Goal: Communication & Community: Answer question/provide support

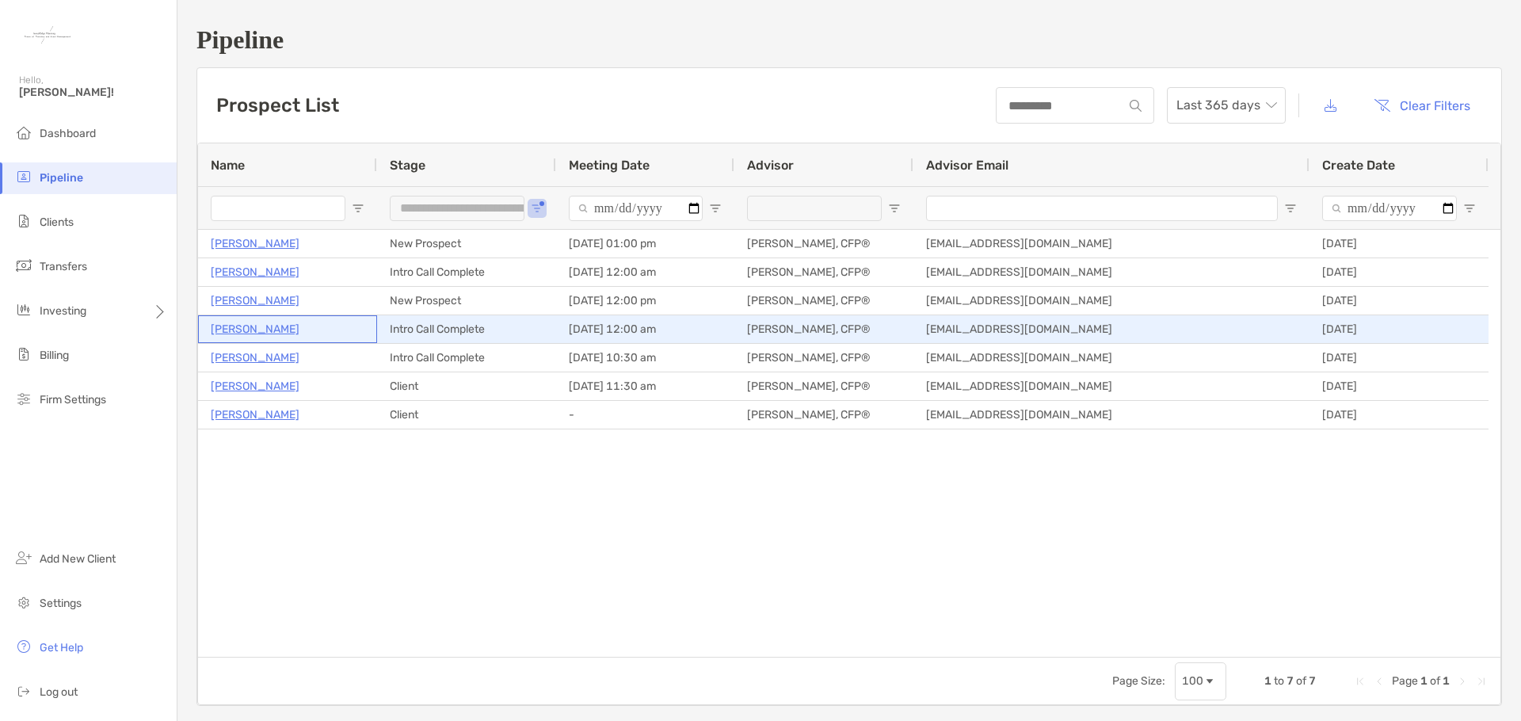
click at [250, 326] on p "Jenna Colturi" at bounding box center [255, 329] width 89 height 20
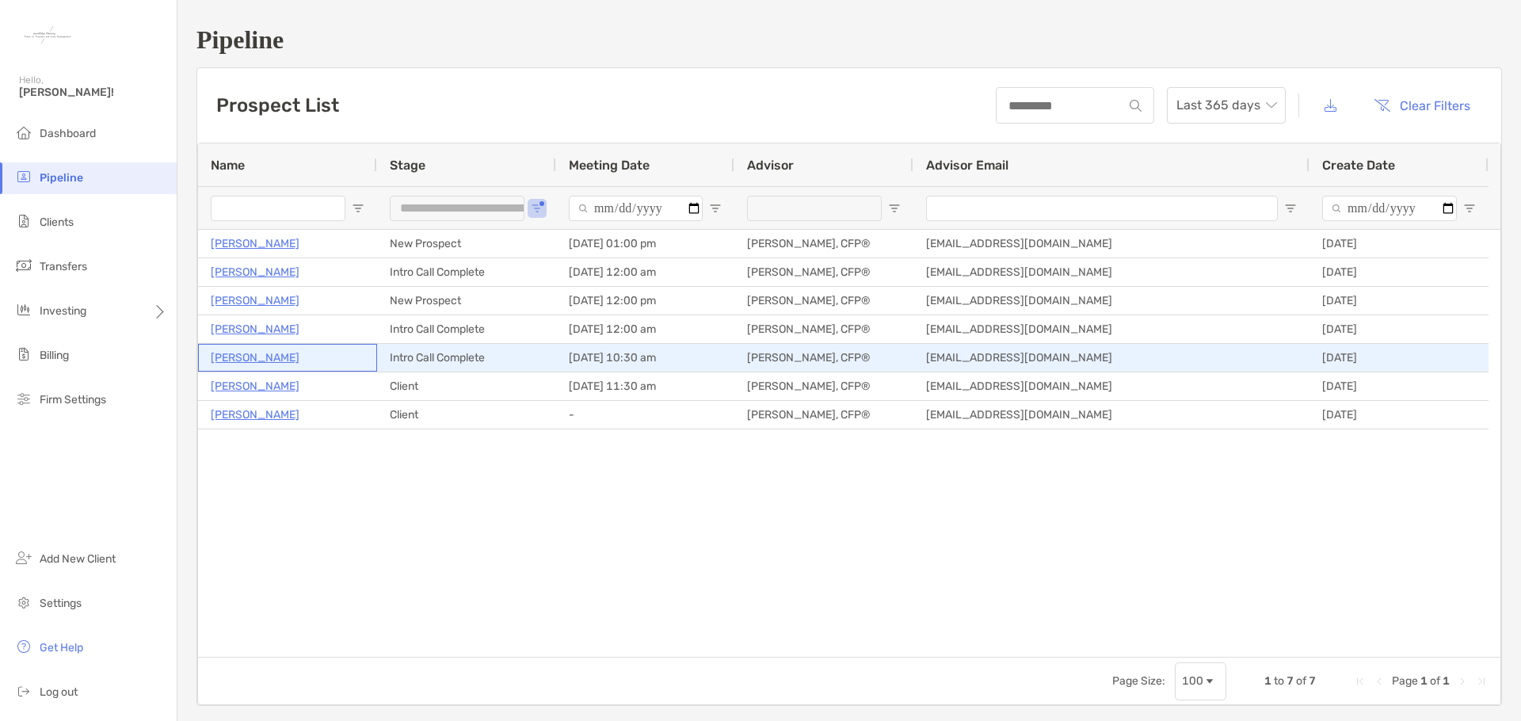
click at [273, 361] on p "Edward Palacios" at bounding box center [255, 358] width 89 height 20
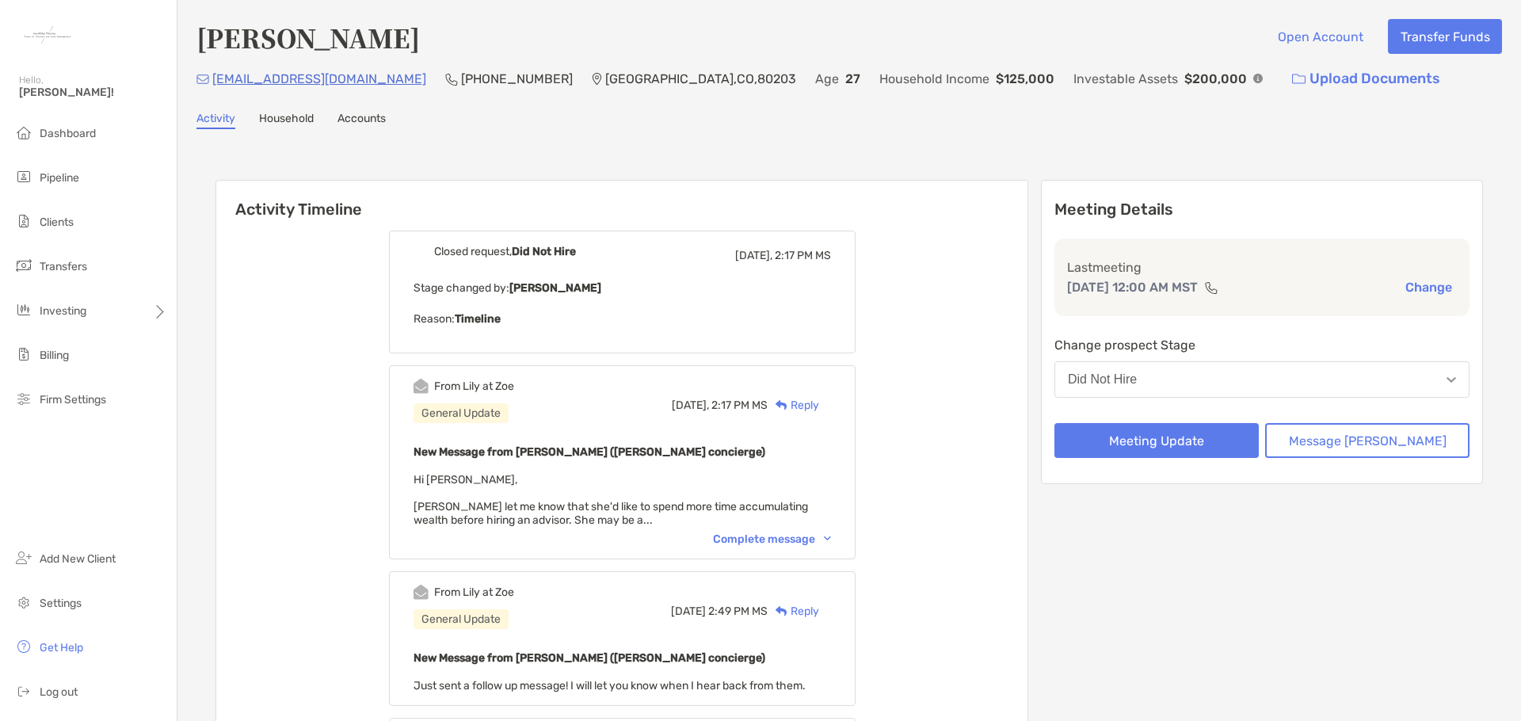
click at [819, 409] on div "Reply" at bounding box center [794, 405] width 52 height 17
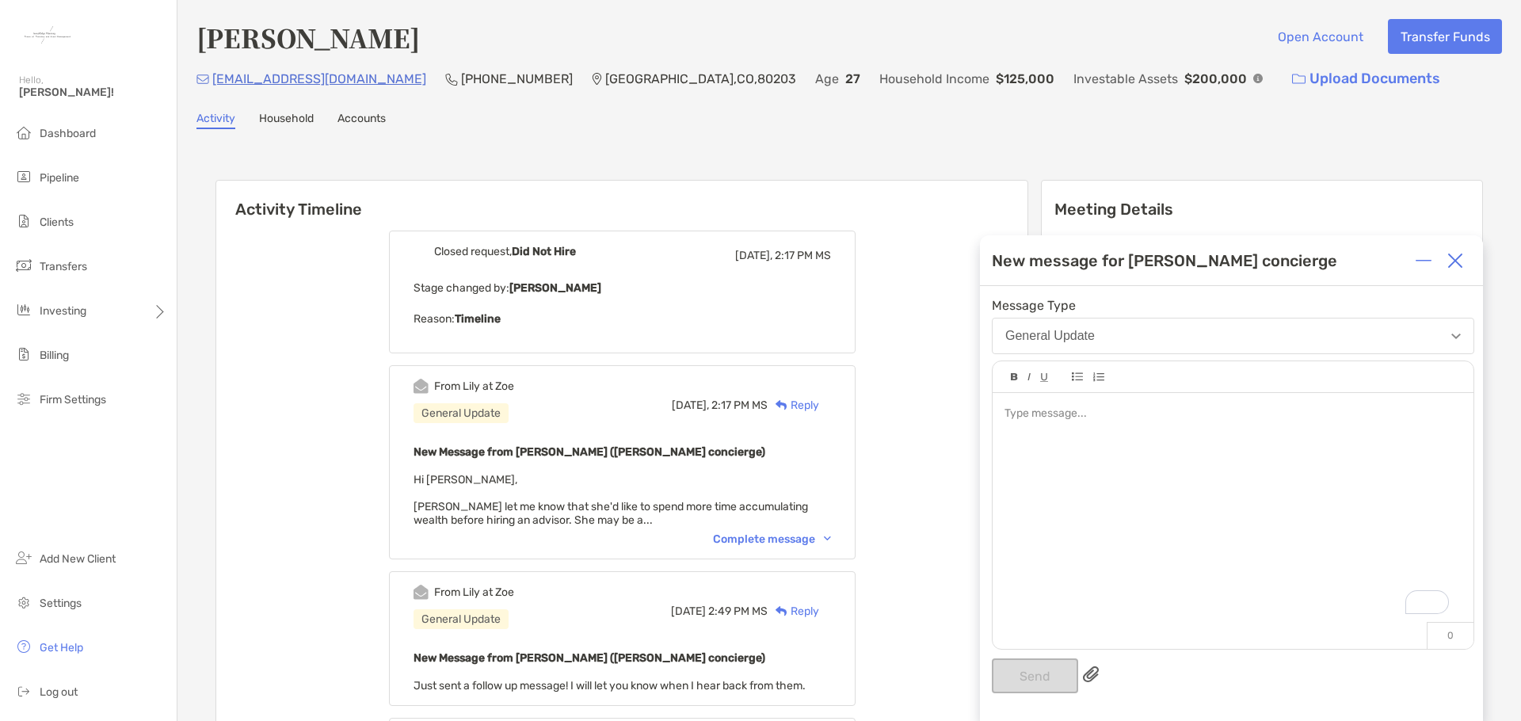
drag, startPoint x: 1121, startPoint y: 441, endPoint x: 1152, endPoint y: 449, distance: 31.7
click at [1121, 443] on div "To enrich screen reader interactions, please activate Accessibility in Grammarl…" at bounding box center [1233, 513] width 481 height 240
click at [1455, 258] on img at bounding box center [1456, 261] width 16 height 16
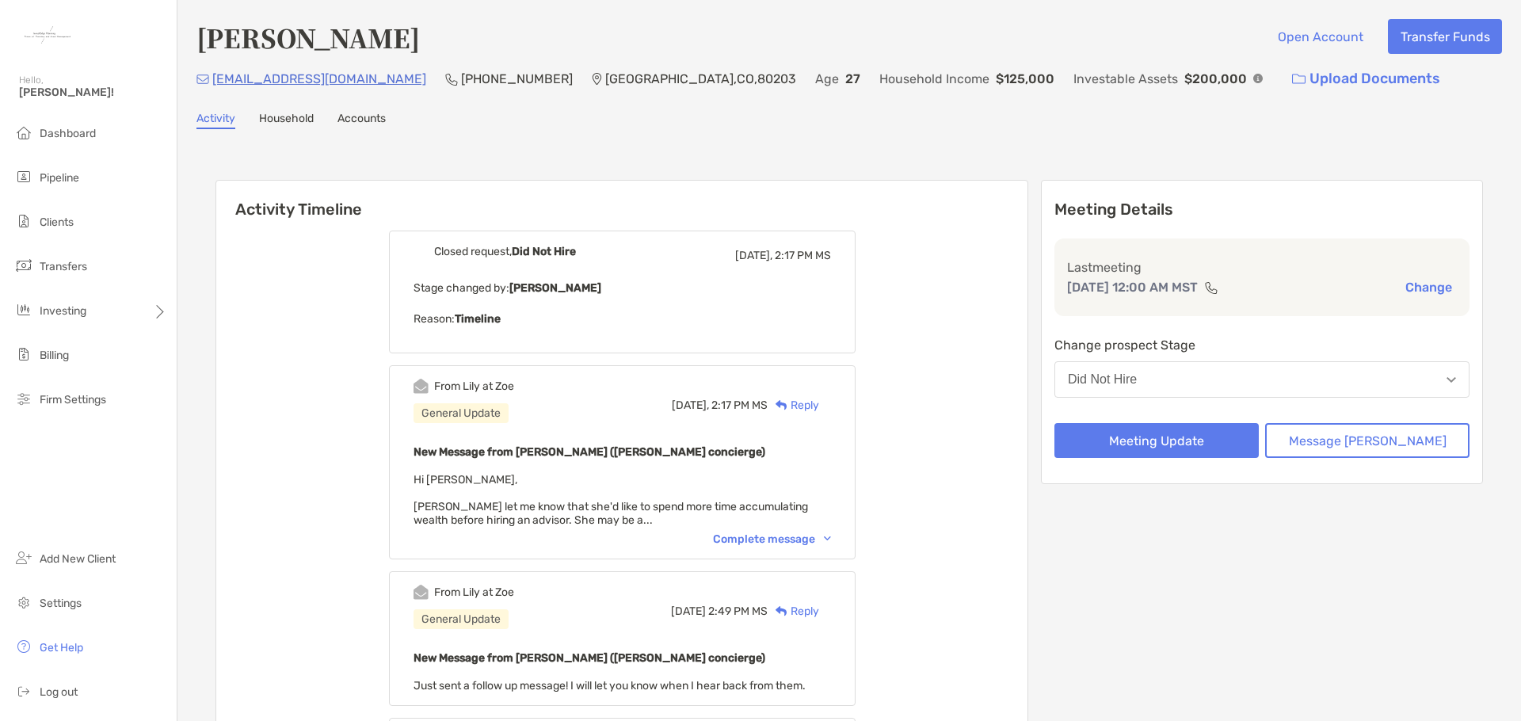
click at [819, 399] on div "Reply" at bounding box center [794, 405] width 52 height 17
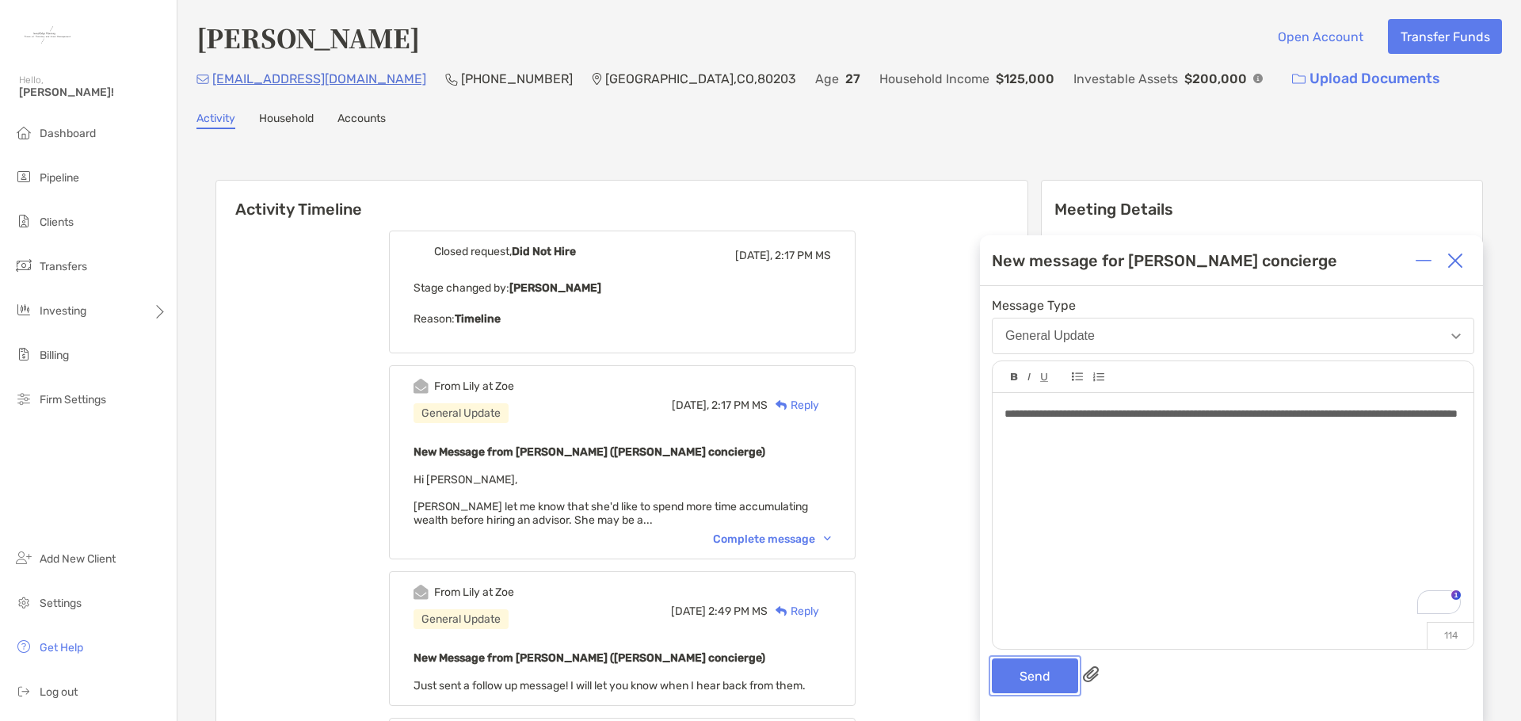
click at [1030, 670] on button "Send" at bounding box center [1035, 676] width 86 height 35
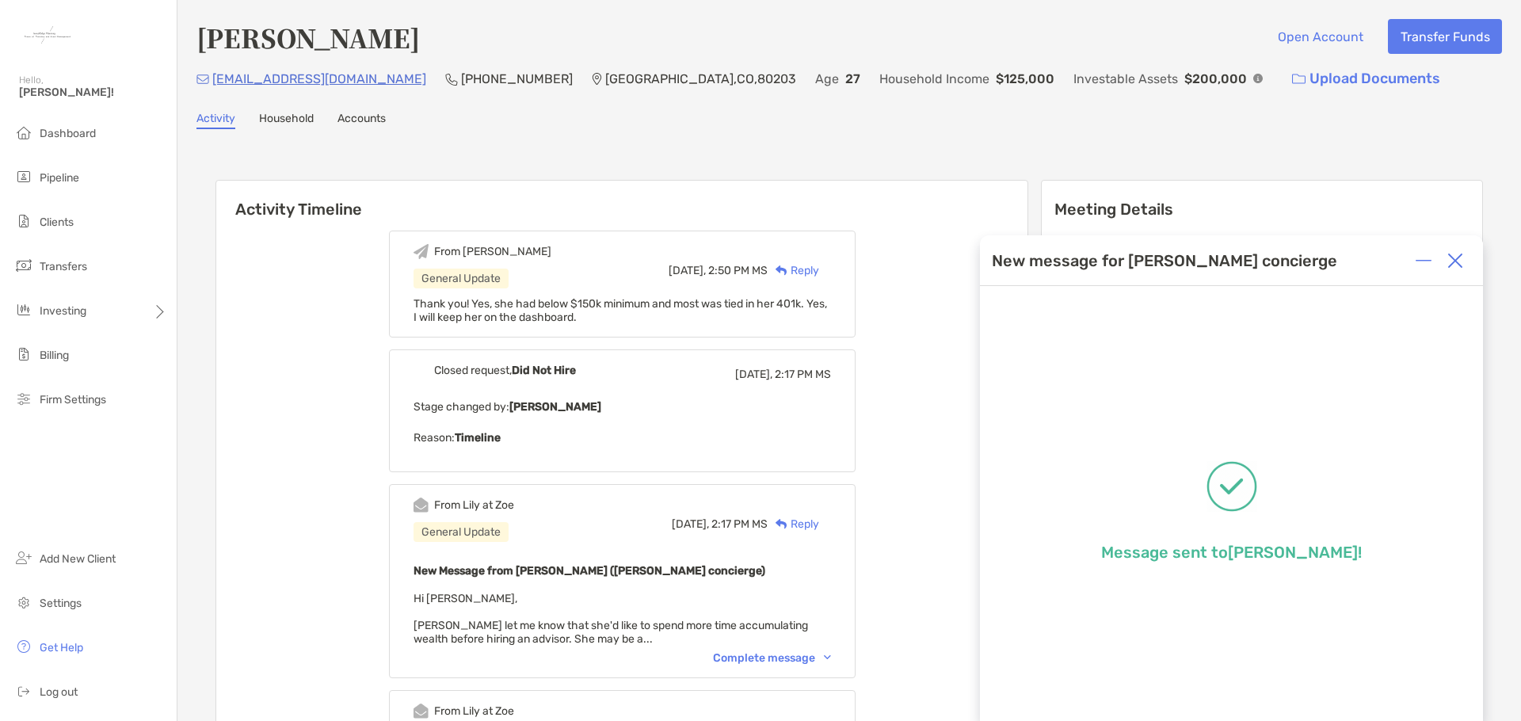
click at [1448, 258] on img at bounding box center [1456, 261] width 16 height 16
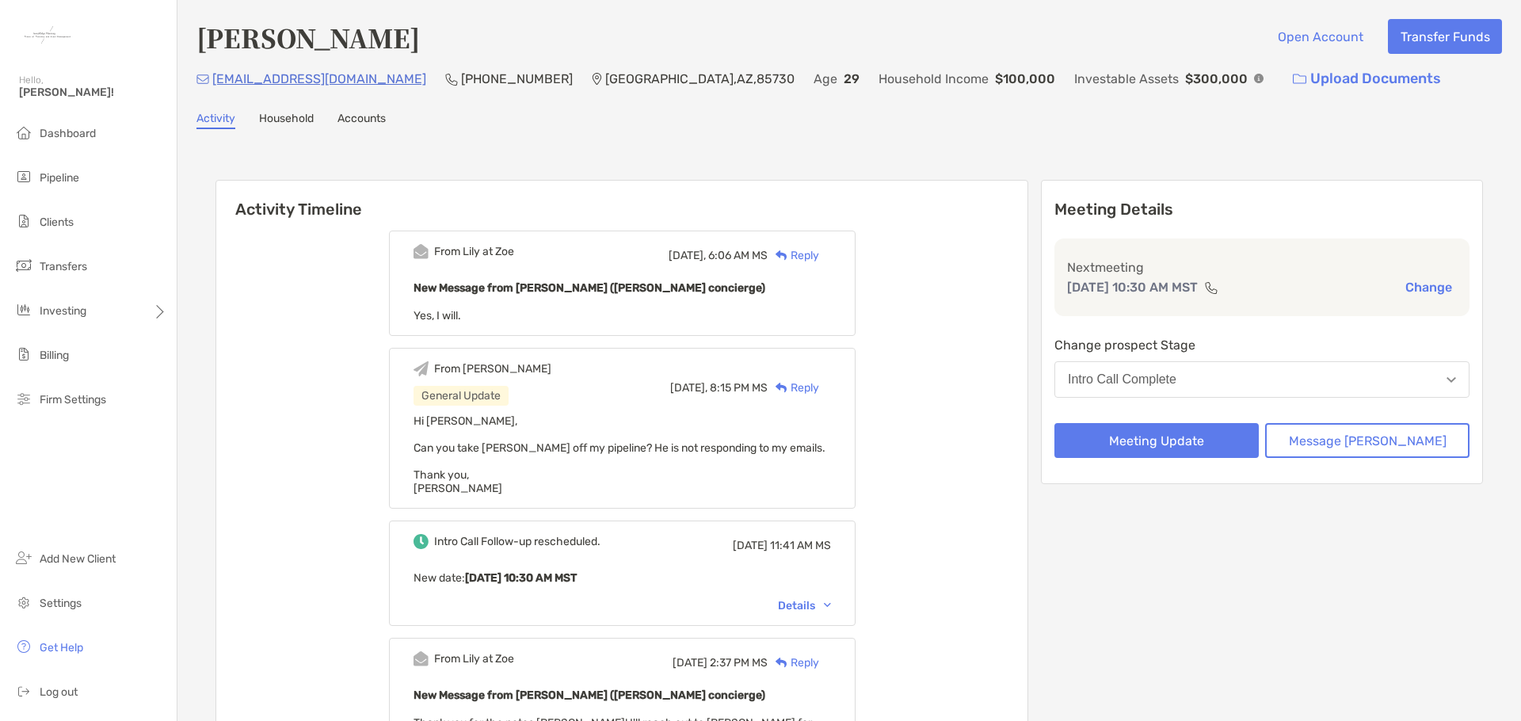
click at [819, 257] on div "Reply" at bounding box center [794, 255] width 52 height 17
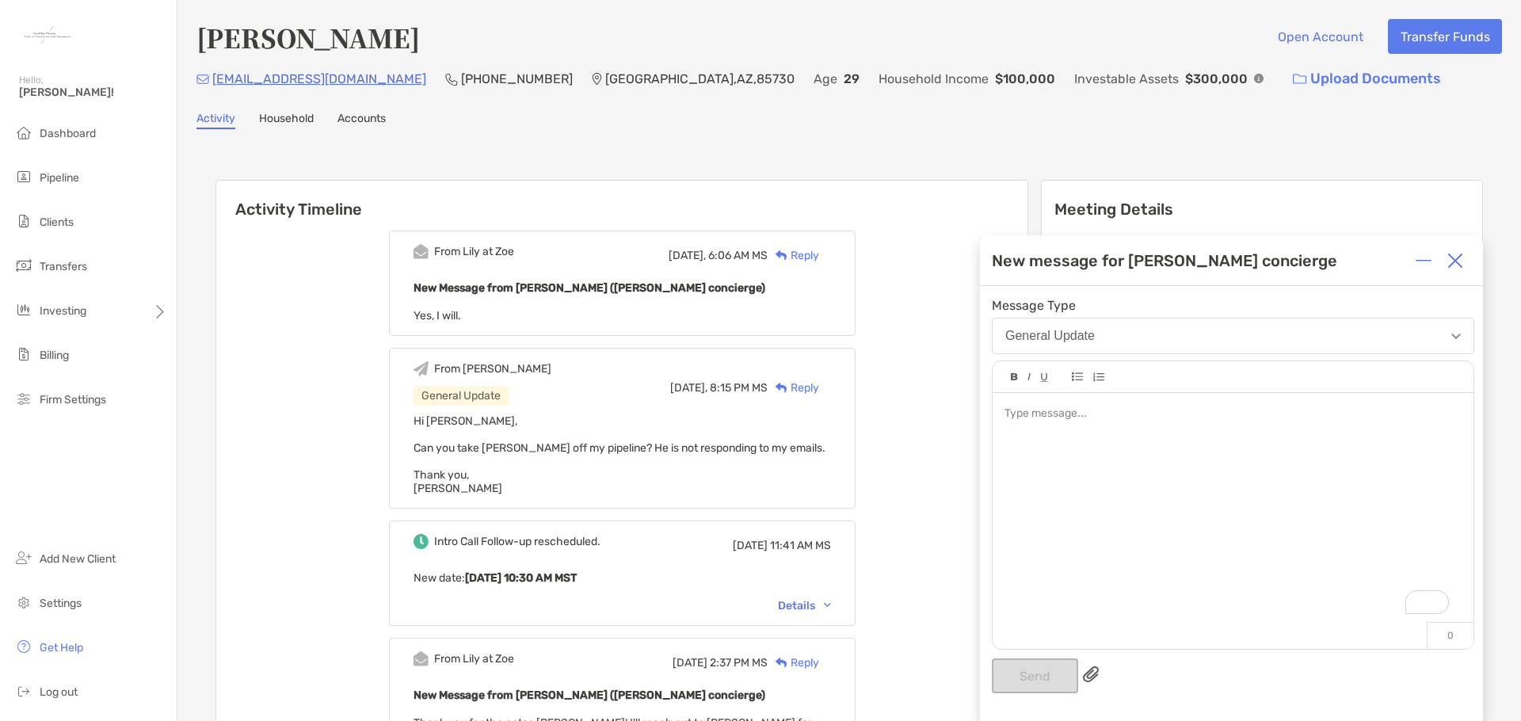
click at [1084, 445] on div "To enrich screen reader interactions, please activate Accessibility in Grammarl…" at bounding box center [1233, 513] width 481 height 240
drag, startPoint x: 440, startPoint y: 451, endPoint x: 815, endPoint y: 454, distance: 375.6
click at [815, 454] on div "Hi Lily, Can you take Edward off my pipeline? He is not responding to my emails…" at bounding box center [623, 454] width 418 height 81
copy span "an you take Edward off my pipeline? He is not responding to my emails."
click at [1209, 452] on div "**********" at bounding box center [1233, 447] width 456 height 17
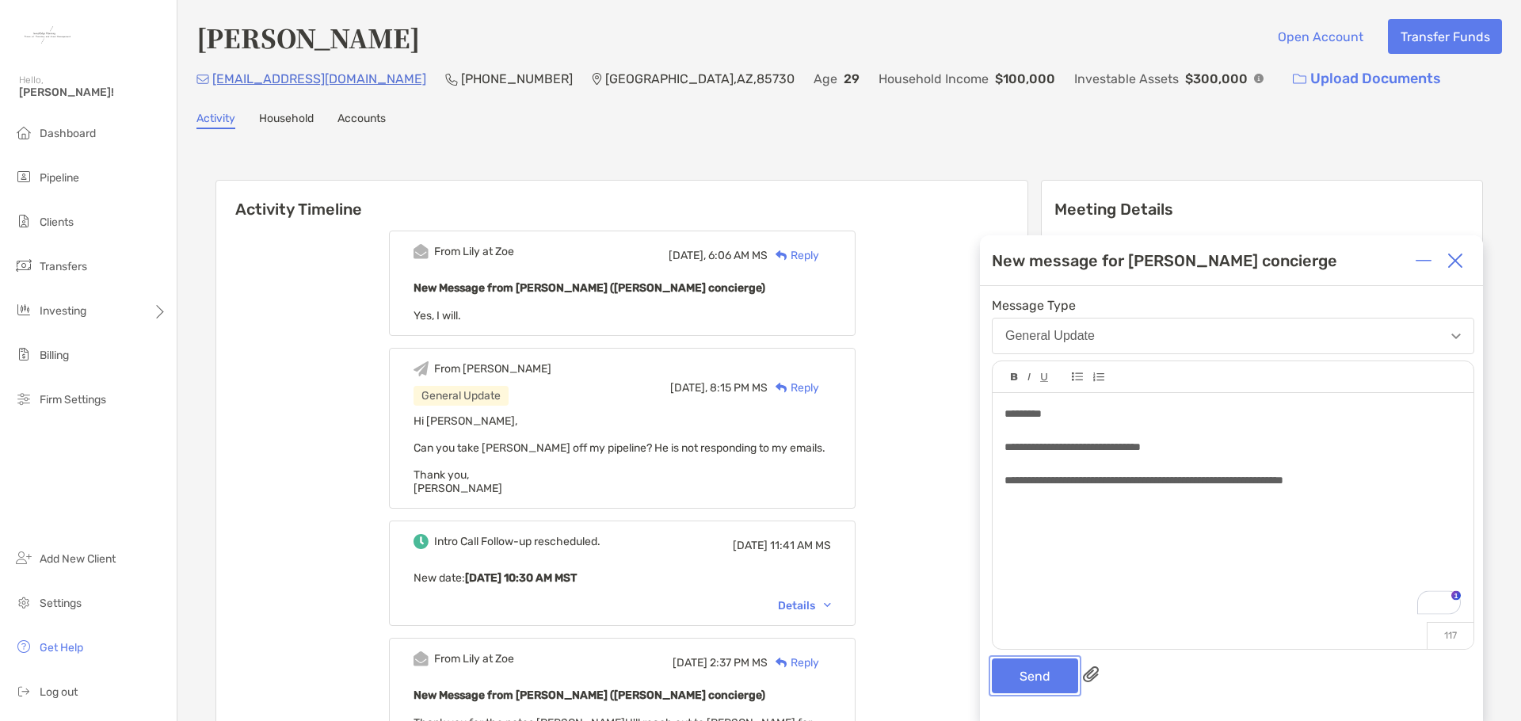
click at [1048, 674] on button "Send" at bounding box center [1035, 676] width 86 height 35
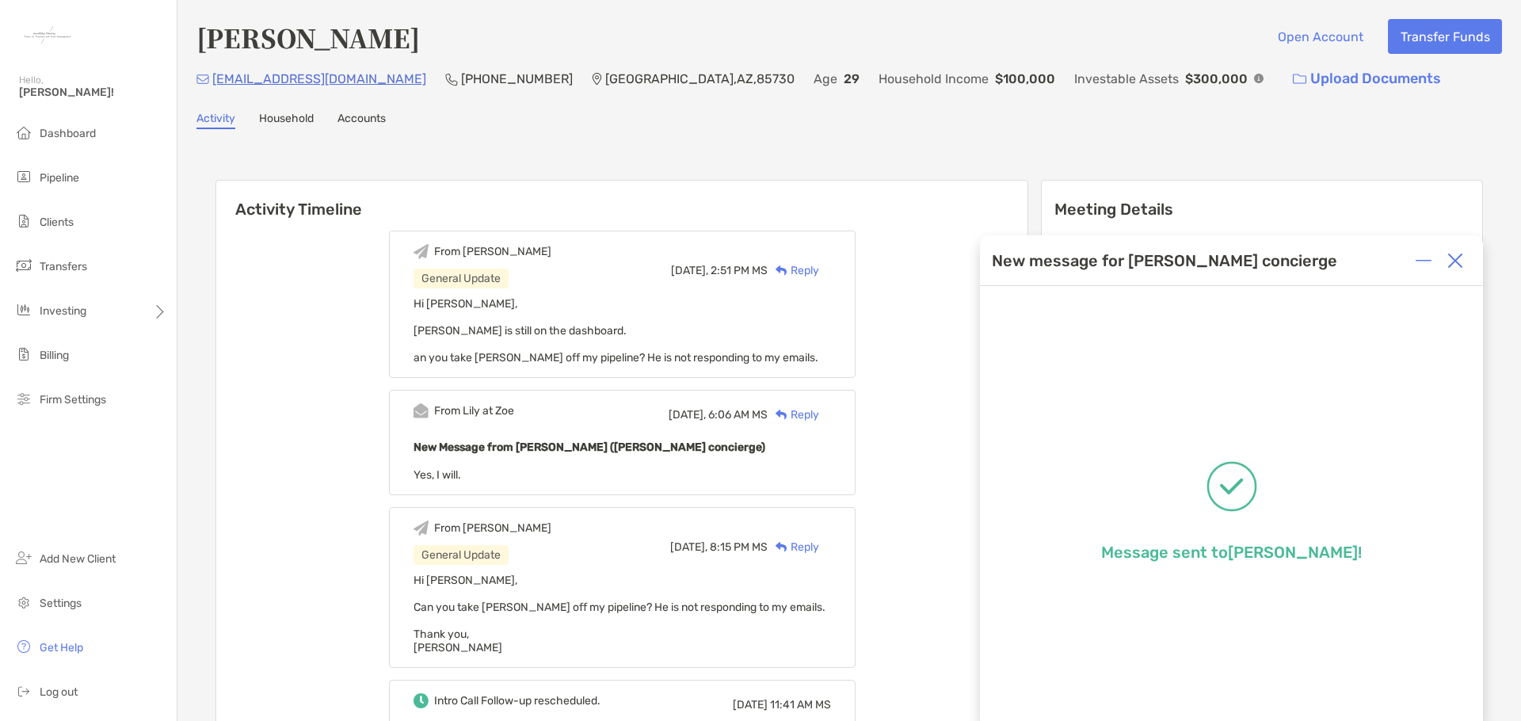
click at [1458, 268] on img at bounding box center [1456, 261] width 16 height 16
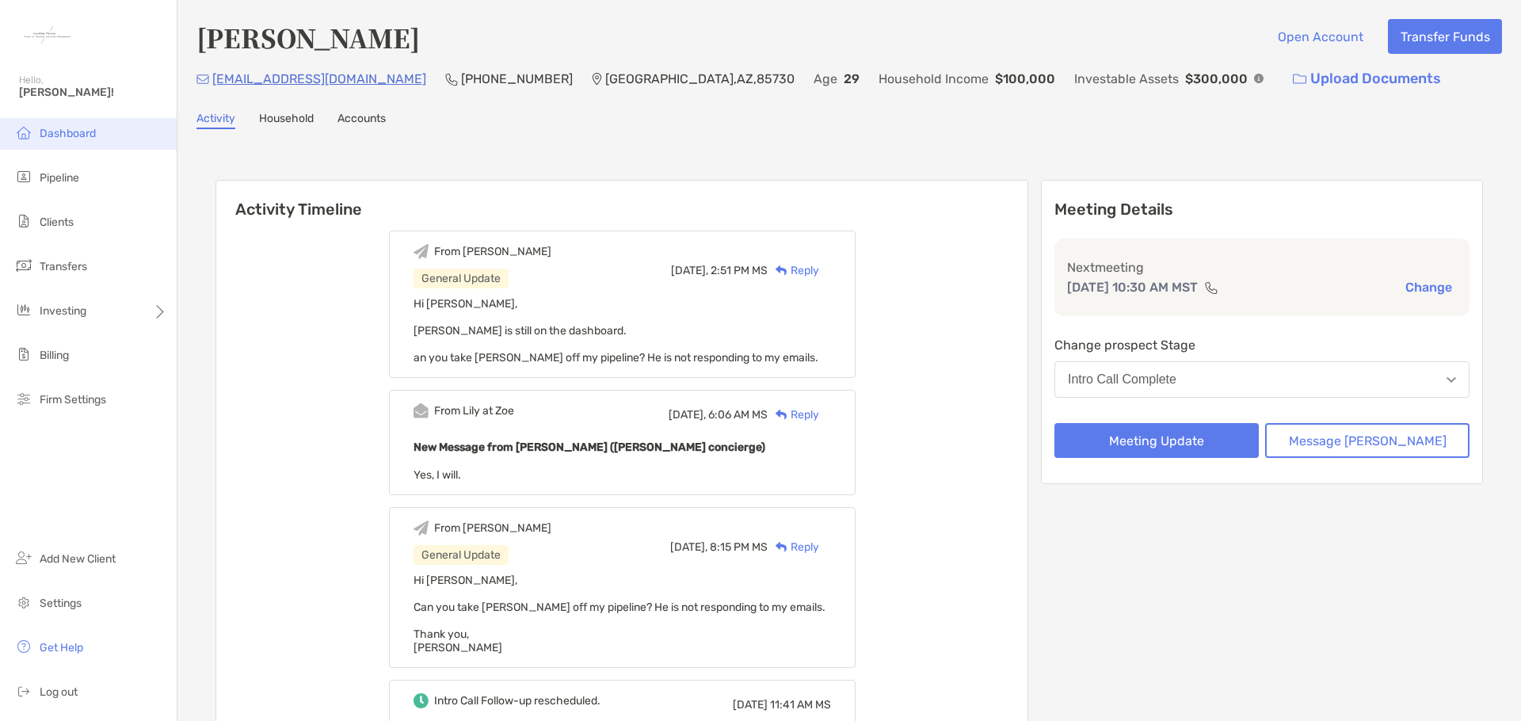
drag, startPoint x: 93, startPoint y: 124, endPoint x: 118, endPoint y: 141, distance: 30.8
click at [93, 124] on li "Dashboard" at bounding box center [88, 134] width 177 height 32
